Goal: Task Accomplishment & Management: Manage account settings

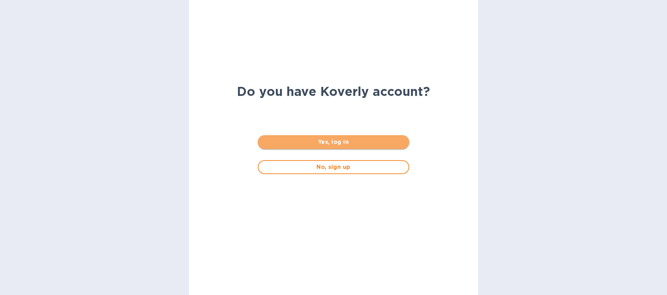
click at [314, 138] on span "Yes, log in" at bounding box center [333, 142] width 140 height 8
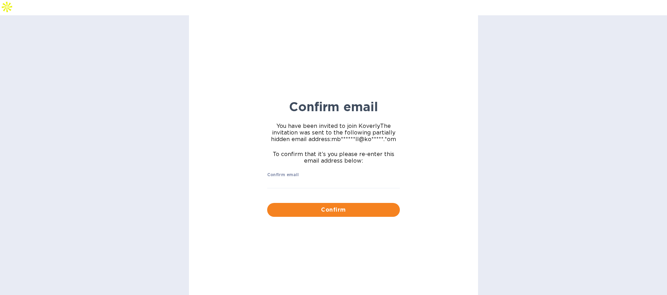
click at [320, 172] on div "Confirm email ​" at bounding box center [333, 184] width 133 height 25
click at [319, 178] on input "Confirm email" at bounding box center [333, 183] width 133 height 10
type input "[EMAIL_ADDRESS][DOMAIN_NAME]"
click at [360, 206] on span "Confirm" at bounding box center [334, 210] width 122 height 8
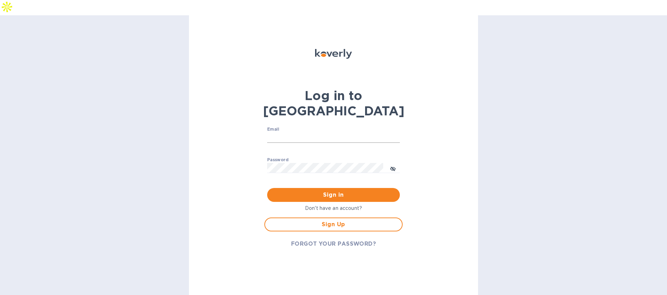
click at [312, 132] on input "Email" at bounding box center [333, 137] width 133 height 10
type input "[EMAIL_ADDRESS][DOMAIN_NAME]"
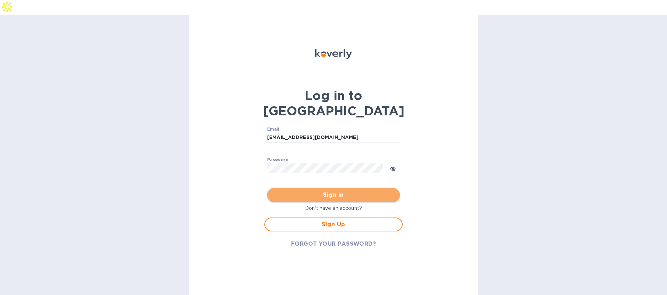
click at [316, 191] on span "Sign in" at bounding box center [334, 195] width 122 height 8
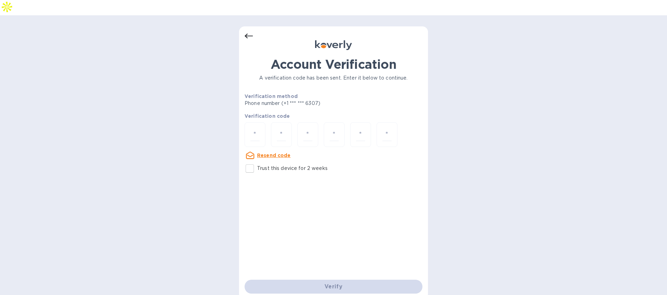
click at [281, 165] on p "Trust this device for 2 weeks" at bounding box center [292, 168] width 71 height 7
click at [257, 161] on input "Trust this device for 2 weeks" at bounding box center [250, 168] width 15 height 15
checkbox input "true"
click at [254, 128] on input "number" at bounding box center [255, 134] width 9 height 13
type input "7"
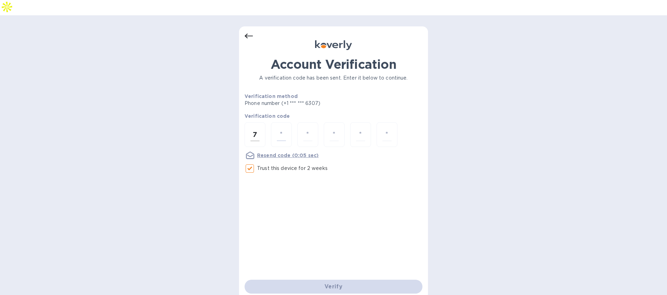
type input "8"
type input "3"
type input "8"
type input "0"
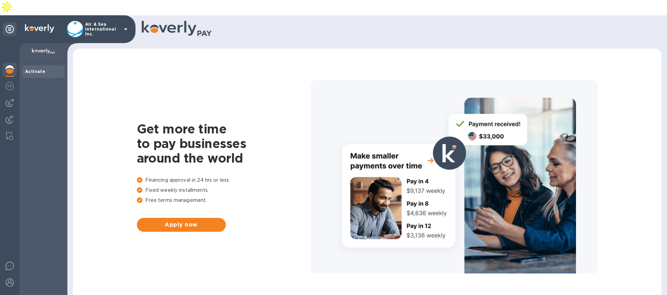
click at [127, 28] on icon at bounding box center [125, 29] width 3 height 2
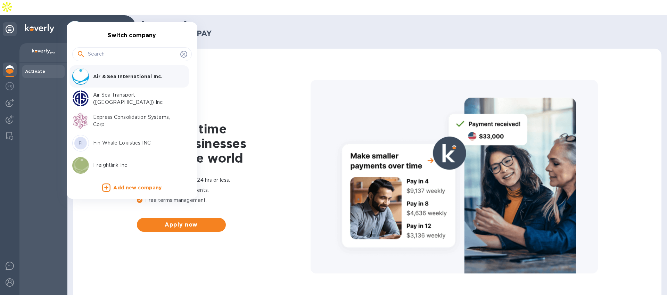
click at [111, 122] on p "Express Consolidation Systems, Corp" at bounding box center [137, 121] width 88 height 15
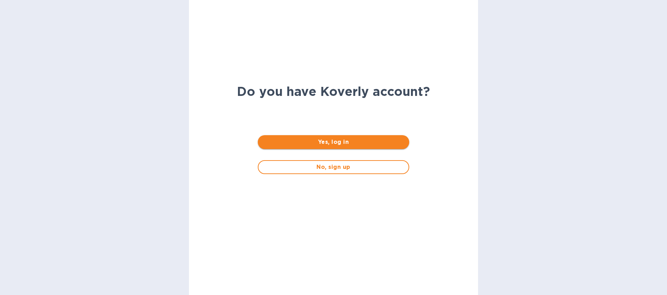
click at [330, 142] on span "Yes, log in" at bounding box center [333, 142] width 140 height 8
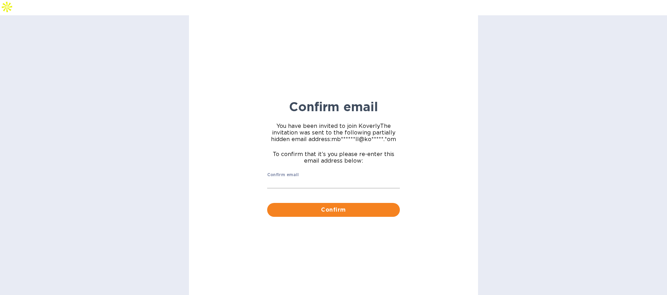
click at [327, 178] on input "Confirm email" at bounding box center [333, 183] width 133 height 10
type input "mbrakebill@koverly.com"
click at [333, 203] on button "Confirm" at bounding box center [333, 210] width 133 height 14
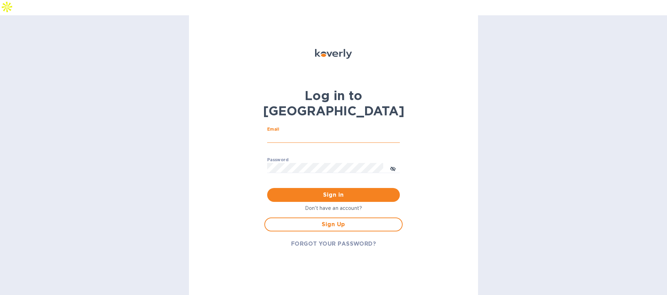
click at [295, 132] on input "Email" at bounding box center [333, 137] width 133 height 10
type input "mbrakebill@koverly.com"
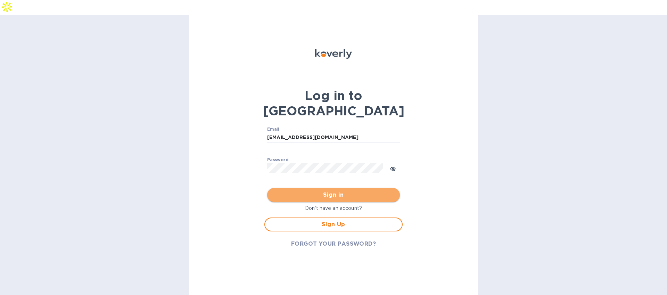
click at [326, 191] on span "Sign in" at bounding box center [334, 195] width 122 height 8
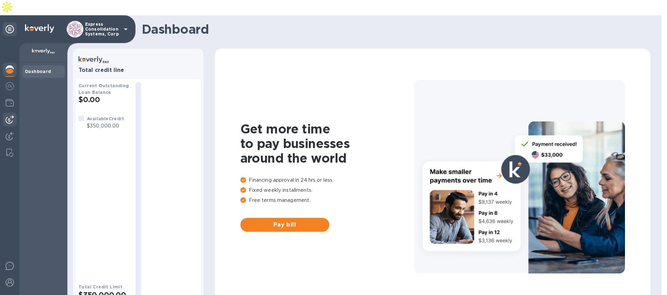
click at [11, 115] on img at bounding box center [10, 119] width 8 height 8
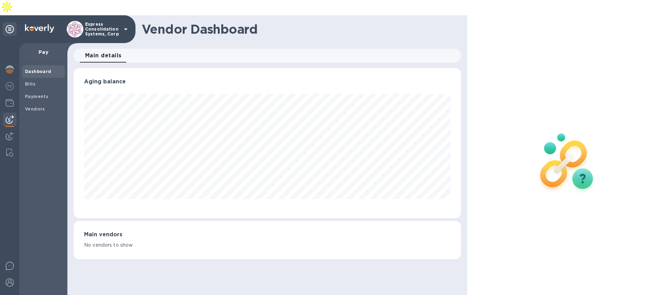
scroll to position [150, 387]
click at [45, 94] on b "Payments" at bounding box center [36, 96] width 23 height 5
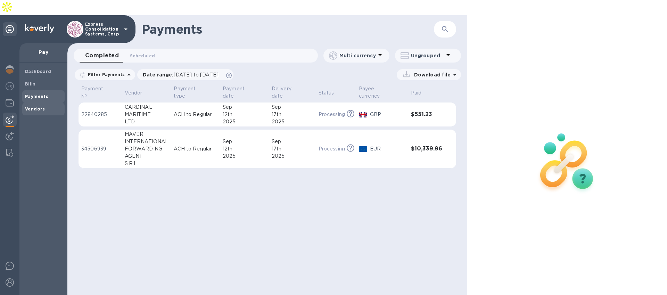
click at [38, 103] on div "Vendors" at bounding box center [43, 109] width 42 height 13
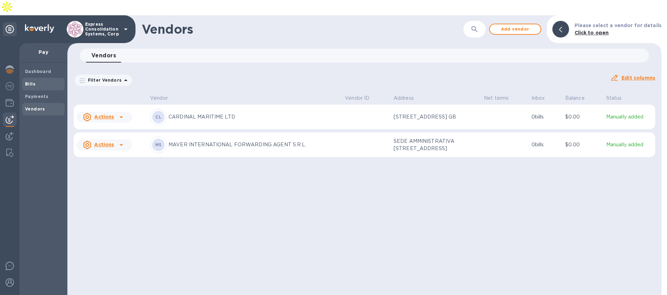
click at [34, 81] on b "Bills" at bounding box center [30, 83] width 10 height 5
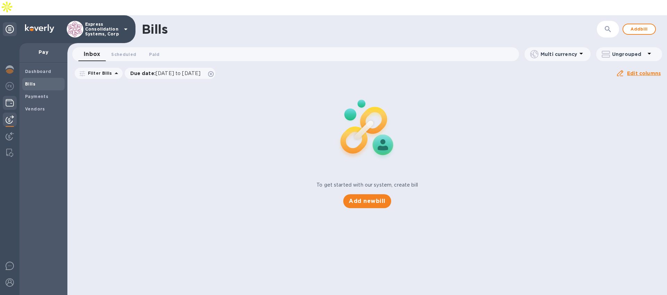
click at [10, 96] on div at bounding box center [10, 103] width 14 height 15
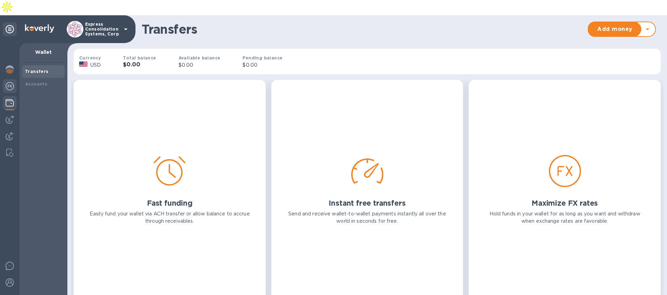
click at [10, 79] on div at bounding box center [10, 86] width 14 height 15
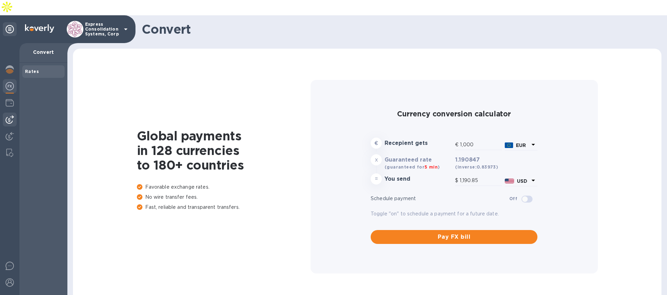
click at [11, 113] on div at bounding box center [10, 120] width 14 height 14
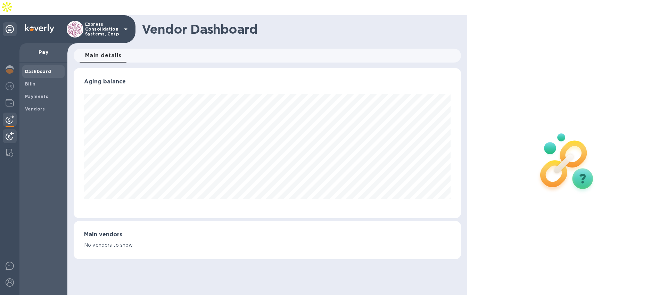
click at [11, 129] on div at bounding box center [10, 136] width 14 height 15
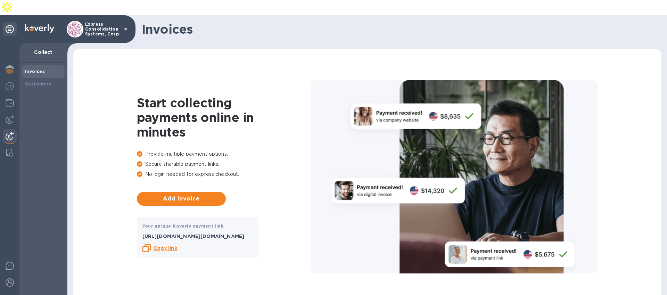
click at [125, 25] on icon at bounding box center [126, 29] width 8 height 8
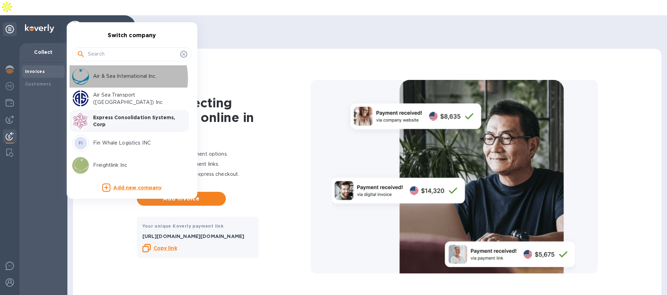
click at [119, 78] on p "Air & Sea International Inc." at bounding box center [137, 76] width 88 height 7
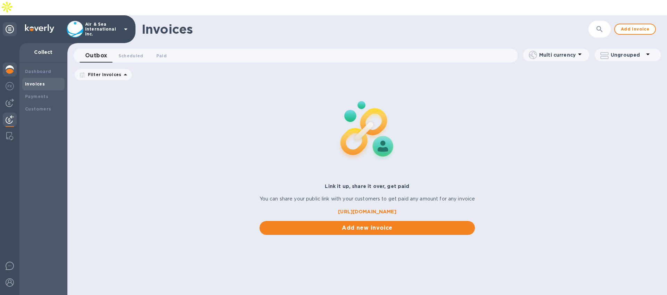
click at [11, 63] on div at bounding box center [10, 70] width 14 height 15
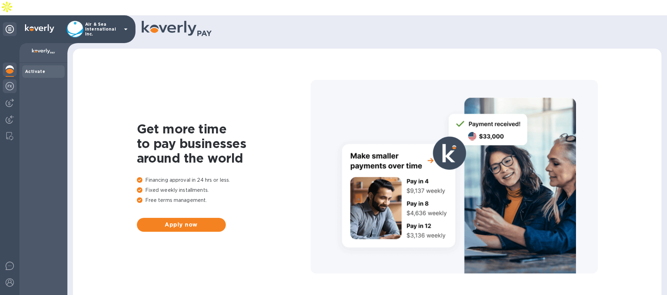
click at [10, 79] on div at bounding box center [10, 86] width 14 height 15
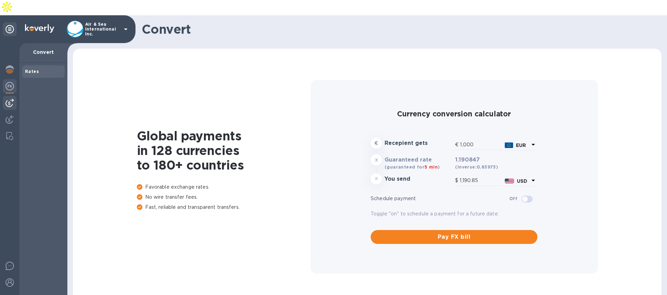
click at [10, 99] on img at bounding box center [10, 103] width 8 height 8
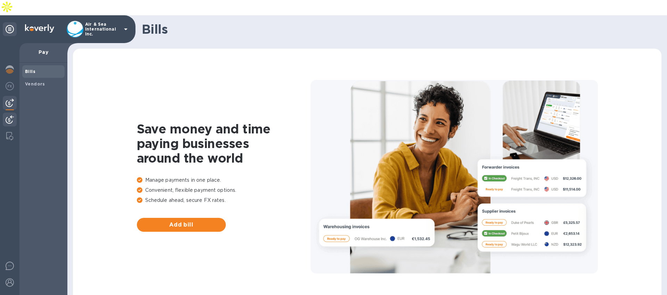
click at [10, 115] on img at bounding box center [10, 119] width 8 height 8
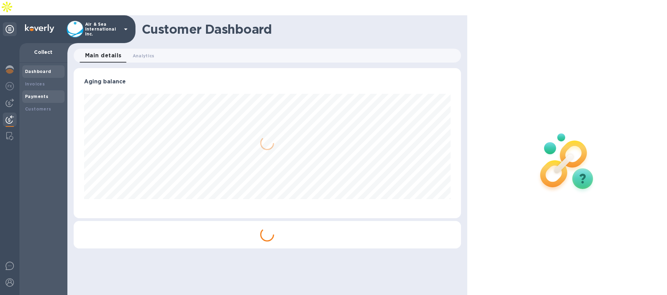
scroll to position [150, 387]
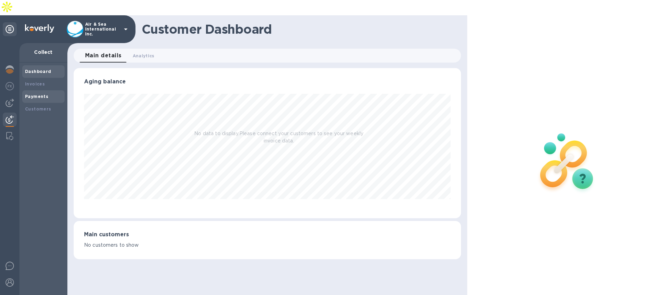
click at [42, 94] on b "Payments" at bounding box center [36, 96] width 23 height 5
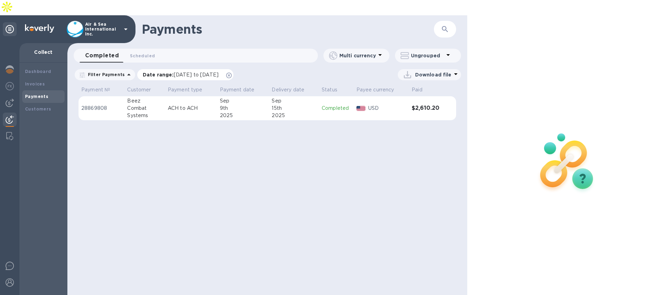
click at [232, 73] on icon at bounding box center [229, 76] width 6 height 6
click at [108, 22] on p "Air & Sea International Inc." at bounding box center [102, 29] width 35 height 15
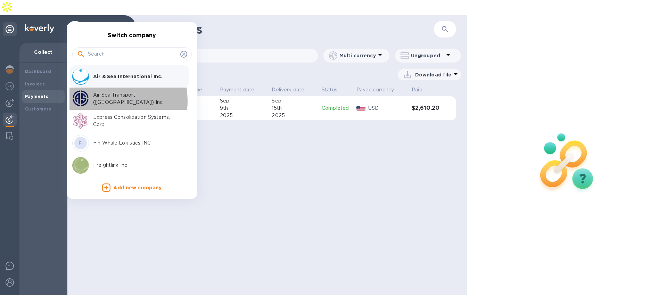
click at [105, 101] on p "Air Sea Transport ([GEOGRAPHIC_DATA]) Inc" at bounding box center [137, 98] width 88 height 15
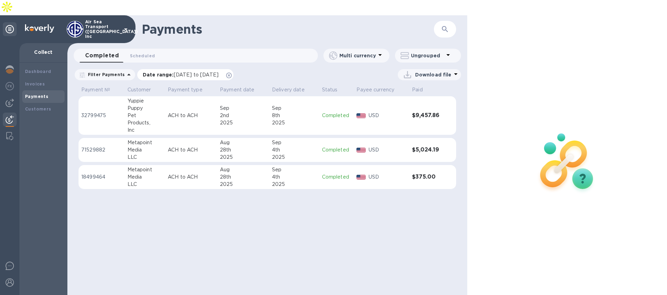
click at [232, 73] on icon at bounding box center [229, 76] width 6 height 6
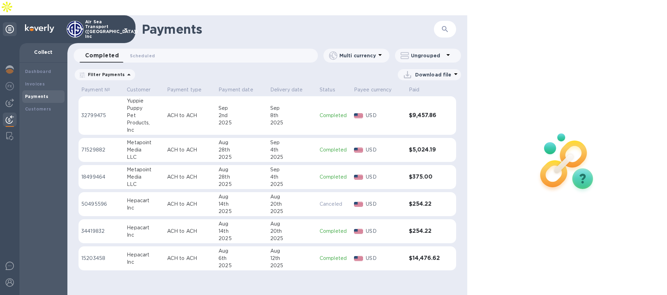
click at [111, 19] on p "Air Sea Transport ([GEOGRAPHIC_DATA]) Inc" at bounding box center [102, 28] width 35 height 19
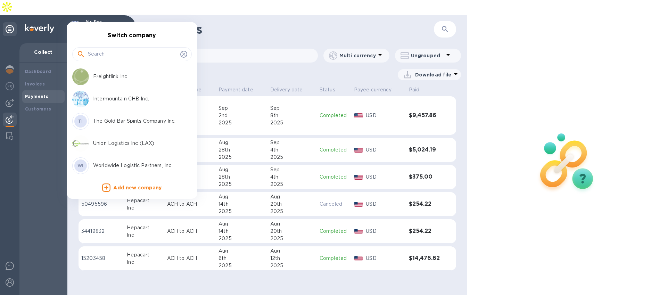
scroll to position [89, 0]
click at [125, 144] on p "Union Logistics Inc (LAX)" at bounding box center [137, 142] width 88 height 7
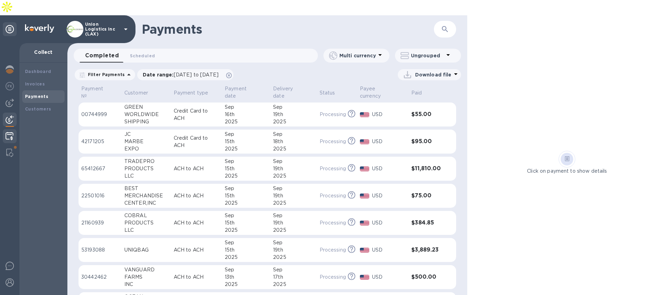
click at [6, 132] on img at bounding box center [10, 136] width 8 height 8
